Goal: Check status

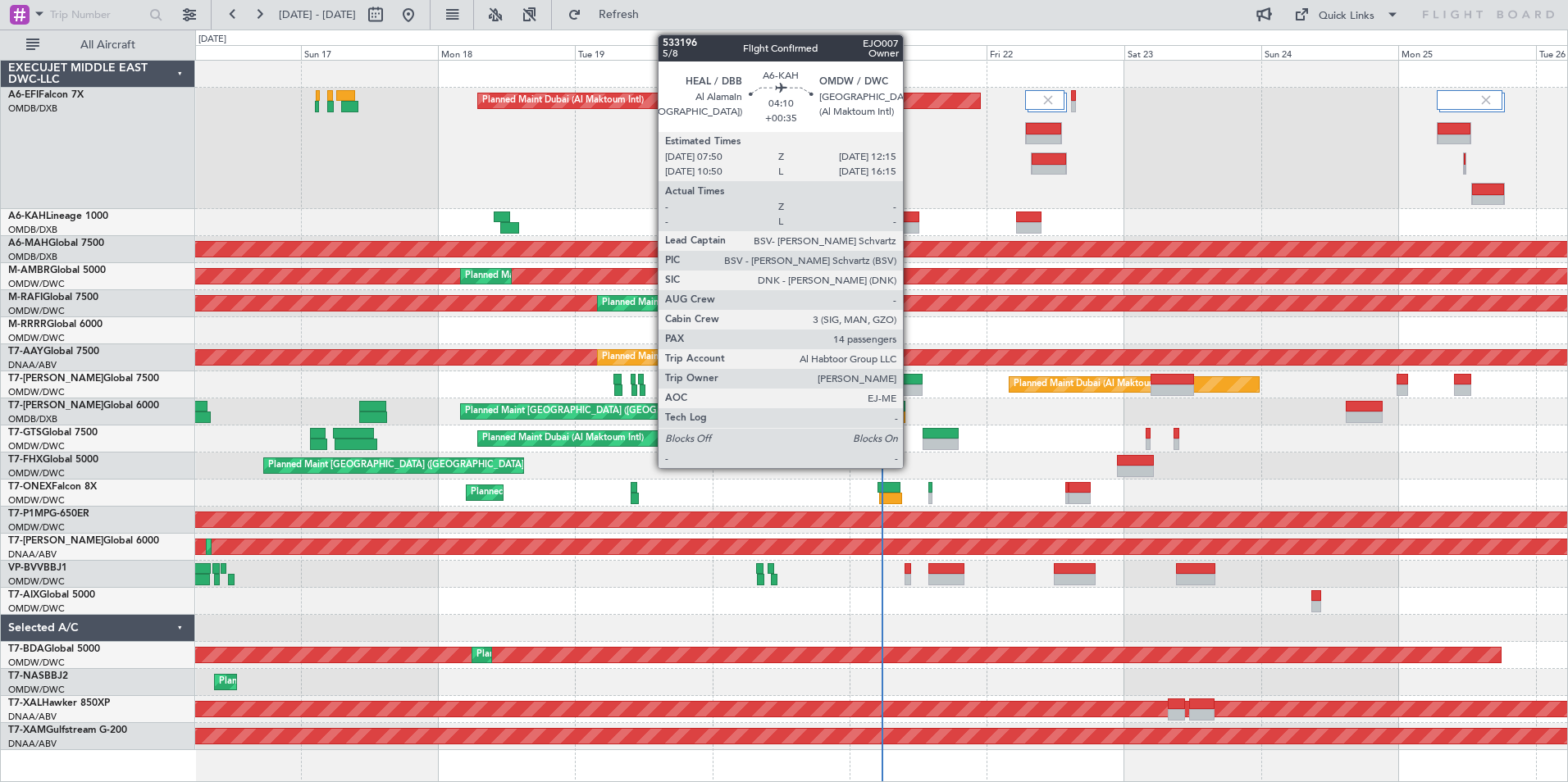
click at [910, 221] on div at bounding box center [907, 217] width 25 height 12
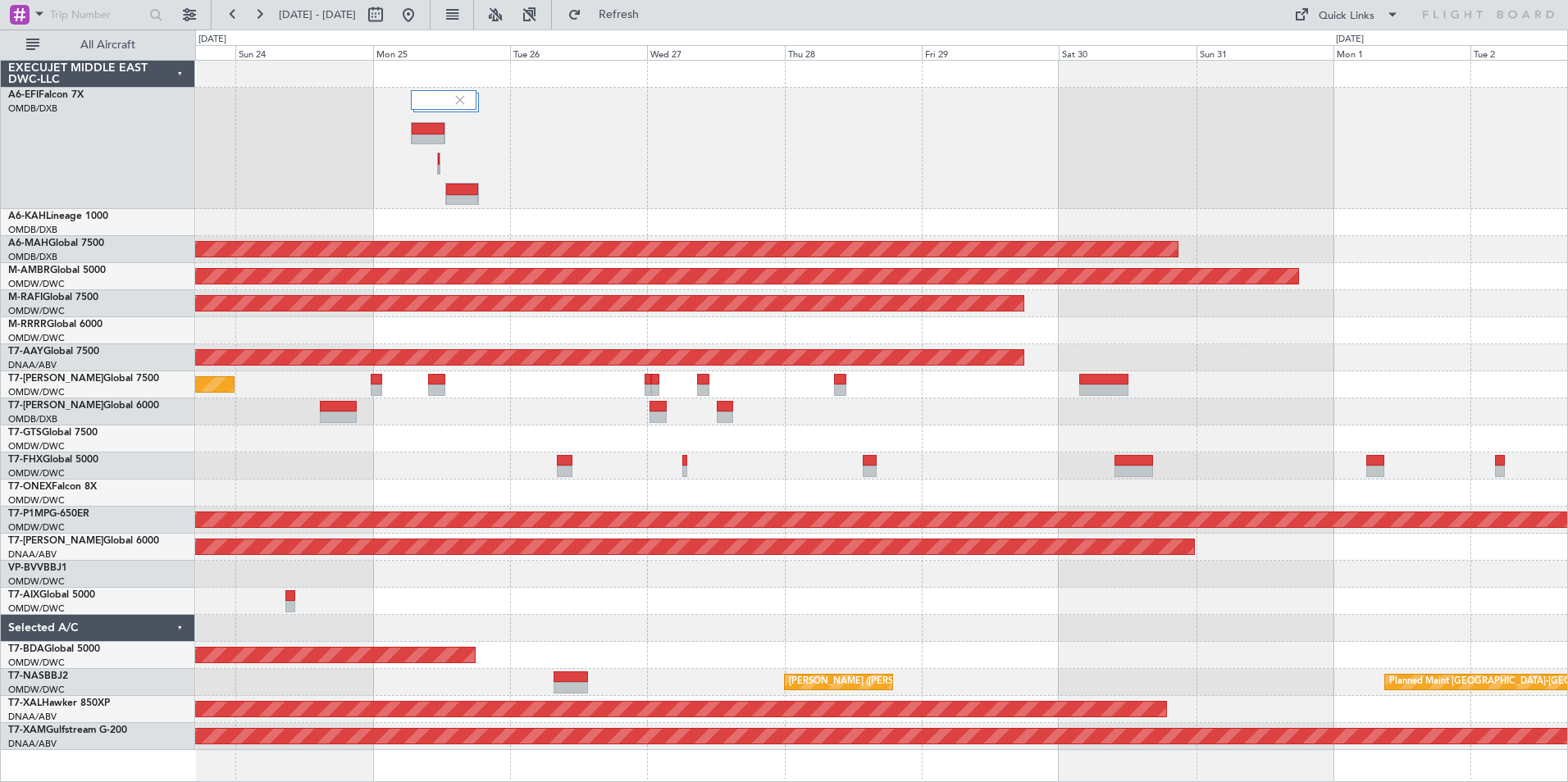
click at [475, 447] on div "Planned Maint Dubai (Al Maktoum Intl) Planned Maint Dubai (Dubai Intl) Planned …" at bounding box center [881, 405] width 1372 height 690
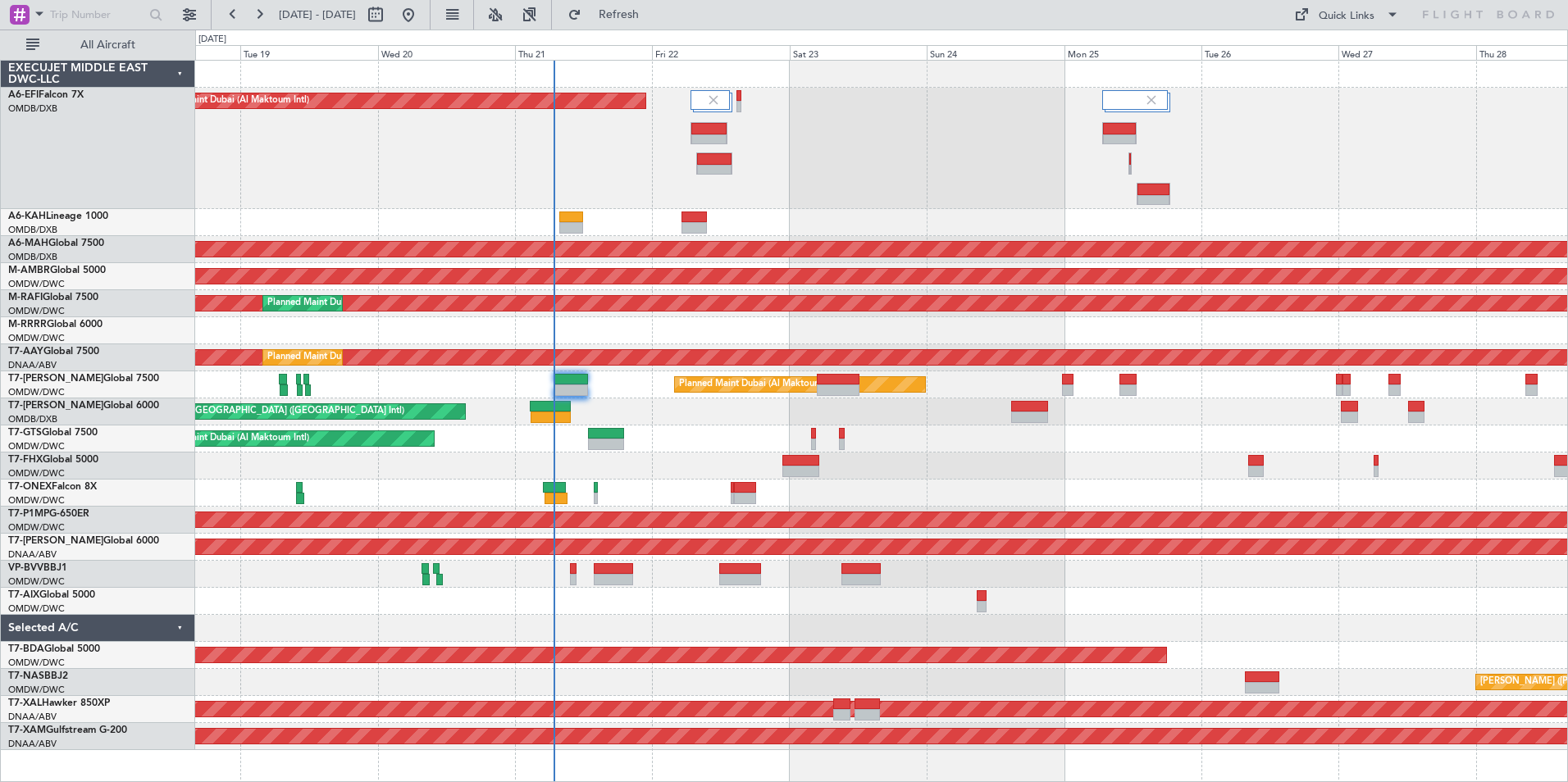
click at [1312, 192] on div "Planned Maint Dubai (Al Maktoum Intl)" at bounding box center [881, 149] width 1372 height 122
